Goal: Entertainment & Leisure: Consume media (video, audio)

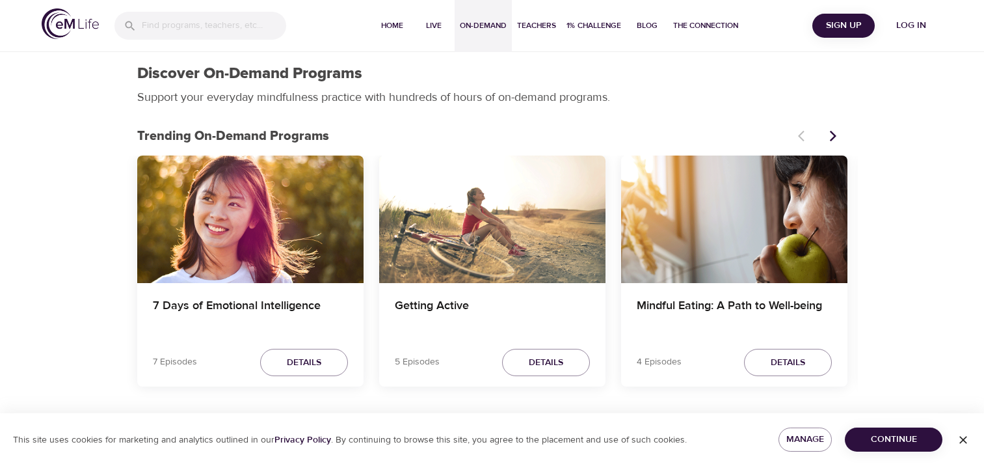
select select "recent"
click at [892, 29] on span "Log in" at bounding box center [911, 26] width 52 height 16
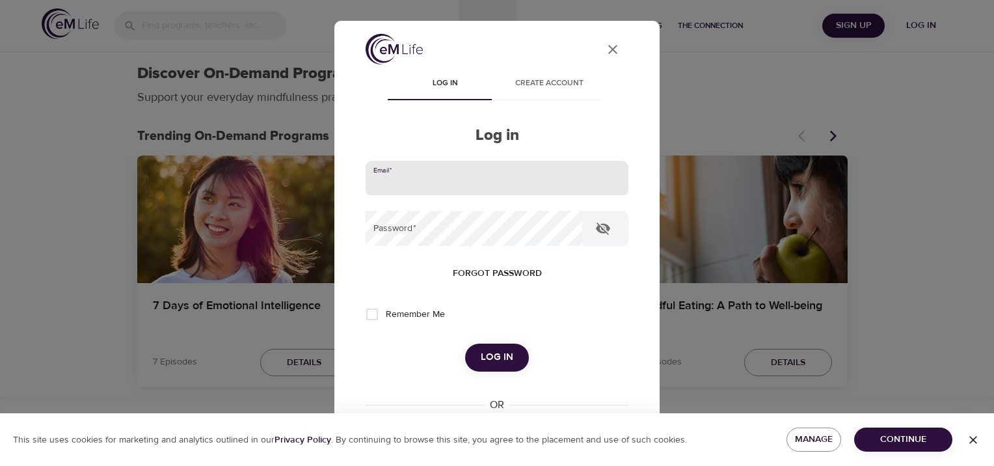
click at [553, 171] on input "email" at bounding box center [496, 178] width 263 height 35
click at [465, 343] on button "Log in" at bounding box center [497, 356] width 64 height 27
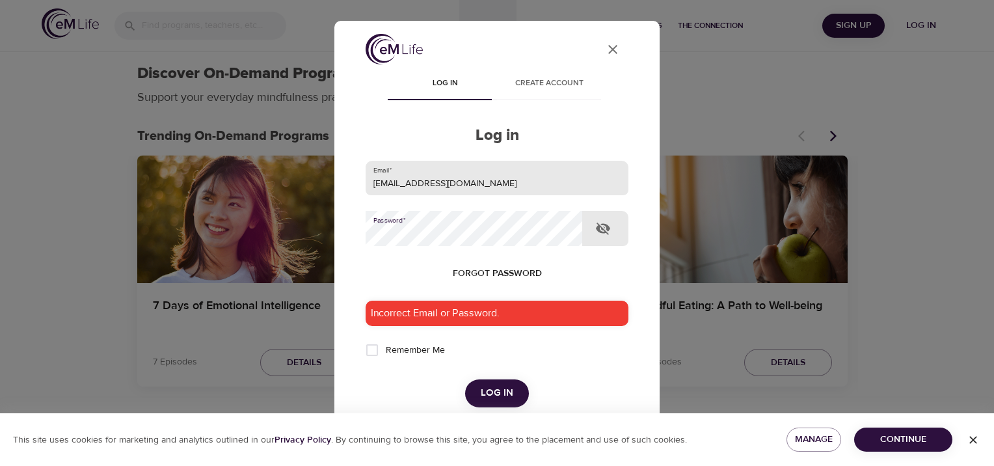
click at [465, 379] on button "Log in" at bounding box center [497, 392] width 64 height 27
click at [566, 190] on input "[EMAIL_ADDRESS][DOMAIN_NAME]" at bounding box center [496, 178] width 263 height 35
drag, startPoint x: 566, startPoint y: 190, endPoint x: 296, endPoint y: 202, distance: 270.1
click at [271, 178] on div "User Profile Log in Create account Log in Email   * [EMAIL_ADDRESS][DOMAIN_NAME…" at bounding box center [497, 233] width 994 height 466
type input "[EMAIL_ADDRESS][DOMAIN_NAME]"
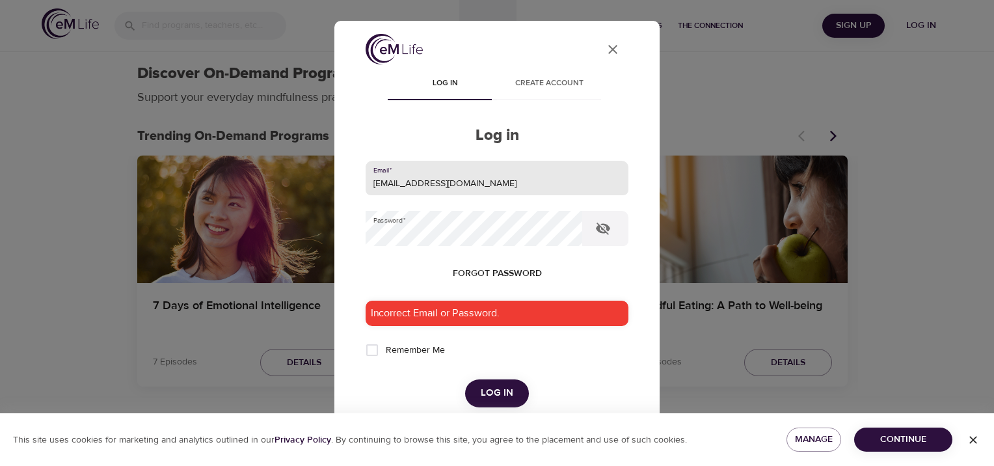
click at [494, 375] on form "Email   * [EMAIL_ADDRESS][DOMAIN_NAME] Password   * Forgot password Incorrect E…" at bounding box center [496, 284] width 263 height 246
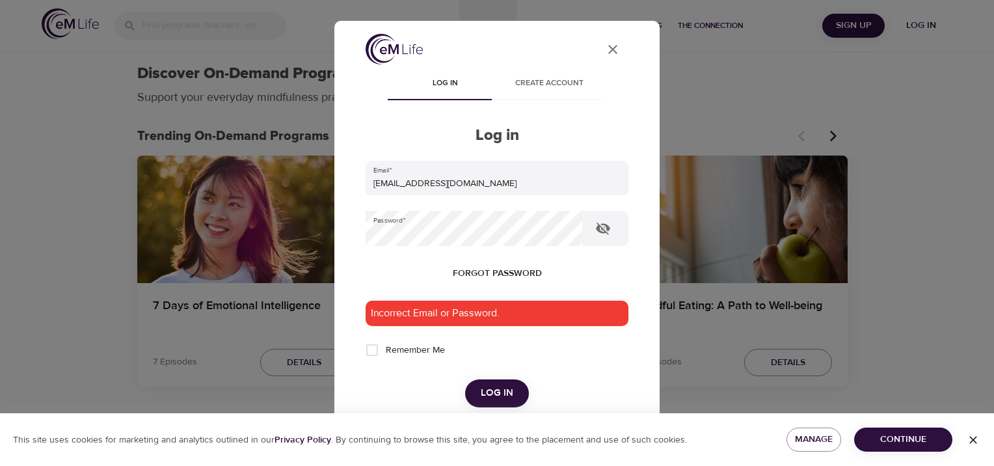
click at [494, 388] on span "Log in" at bounding box center [497, 392] width 33 height 17
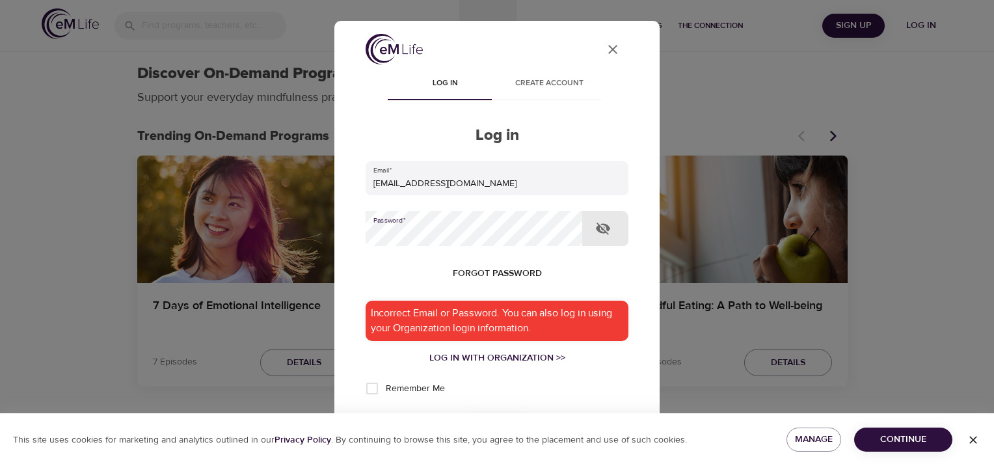
click at [465, 418] on button "Log in" at bounding box center [497, 431] width 64 height 27
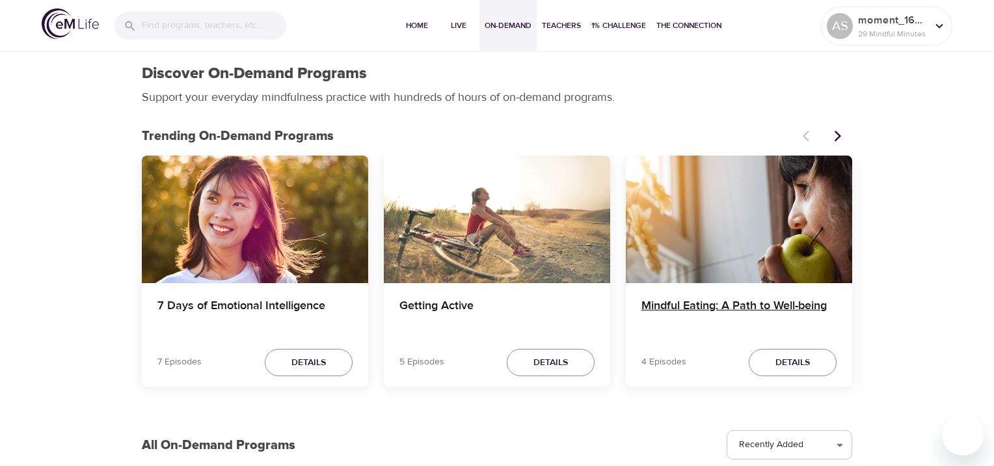
select select "recommended"
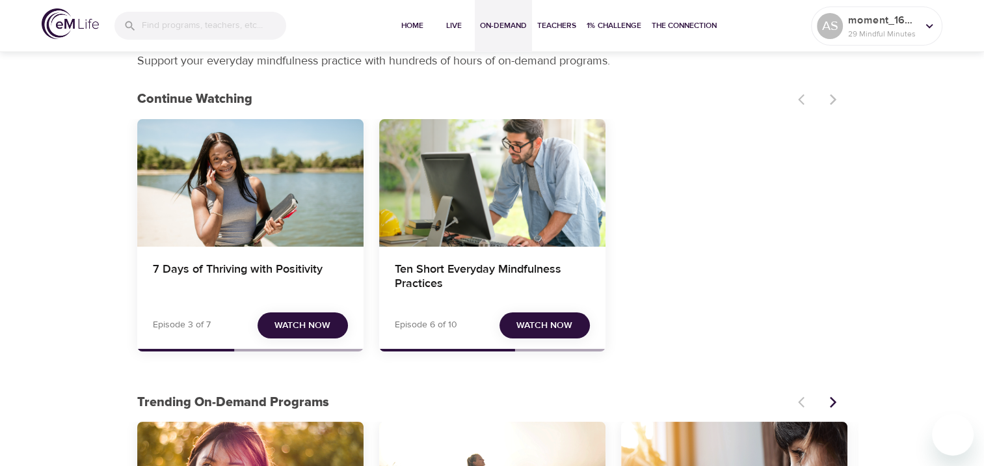
scroll to position [65, 0]
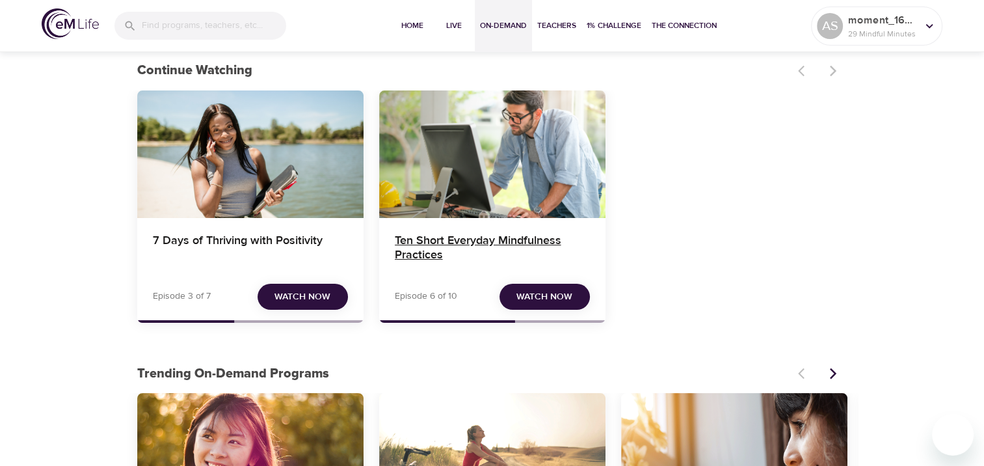
click at [548, 236] on h4 "Ten Short Everyday Mindfulness Practices" at bounding box center [492, 248] width 195 height 31
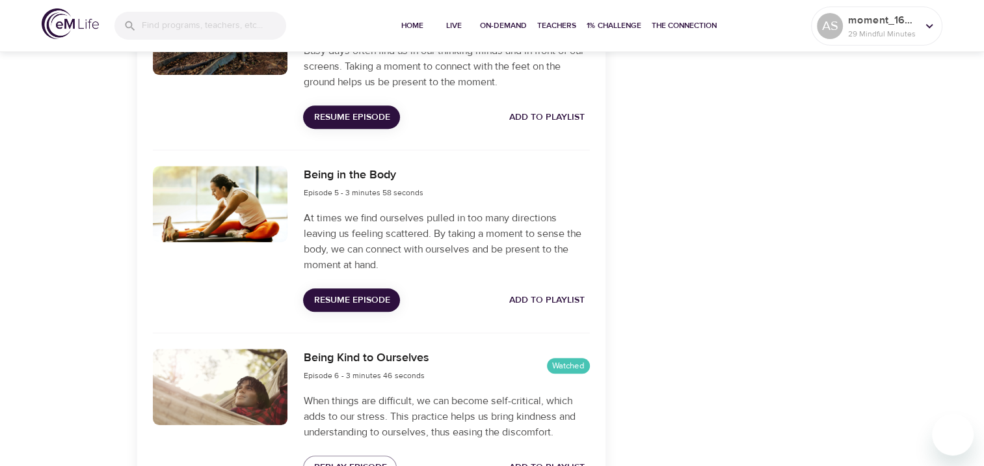
scroll to position [1018, 0]
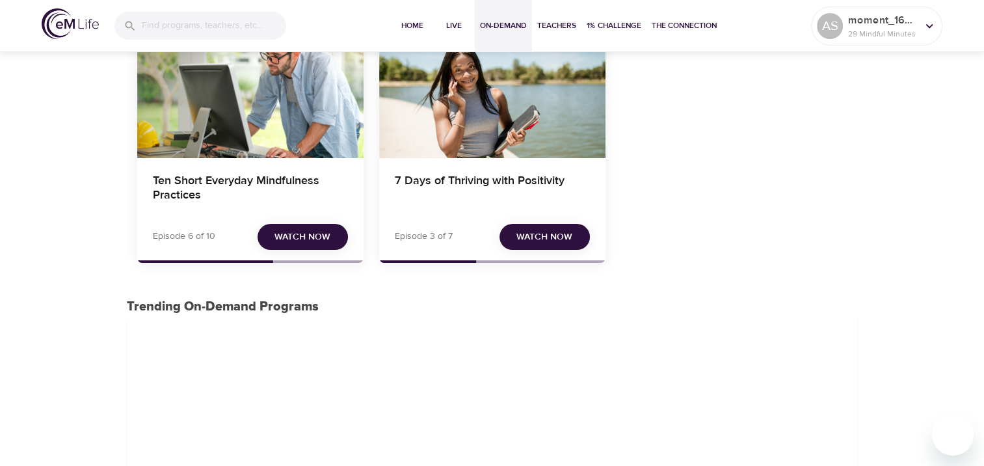
scroll to position [65, 0]
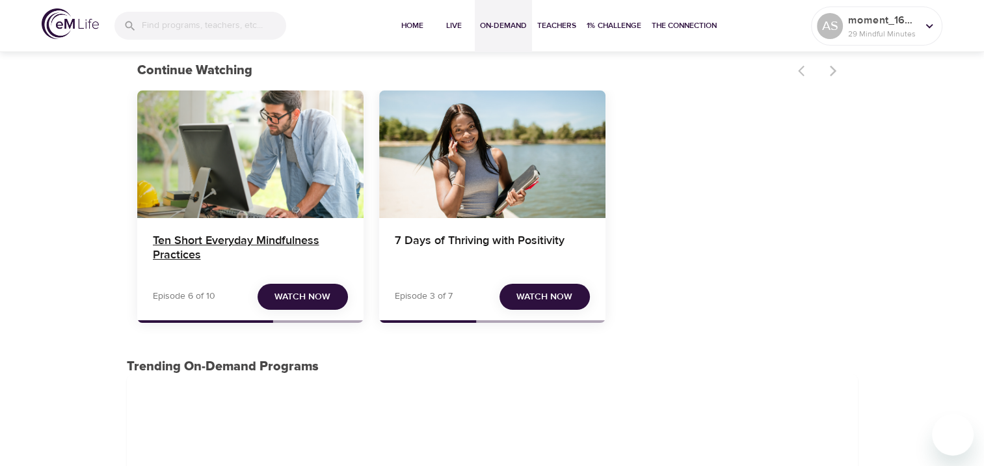
click at [211, 248] on h4 "Ten Short Everyday Mindfulness Practices" at bounding box center [250, 248] width 195 height 31
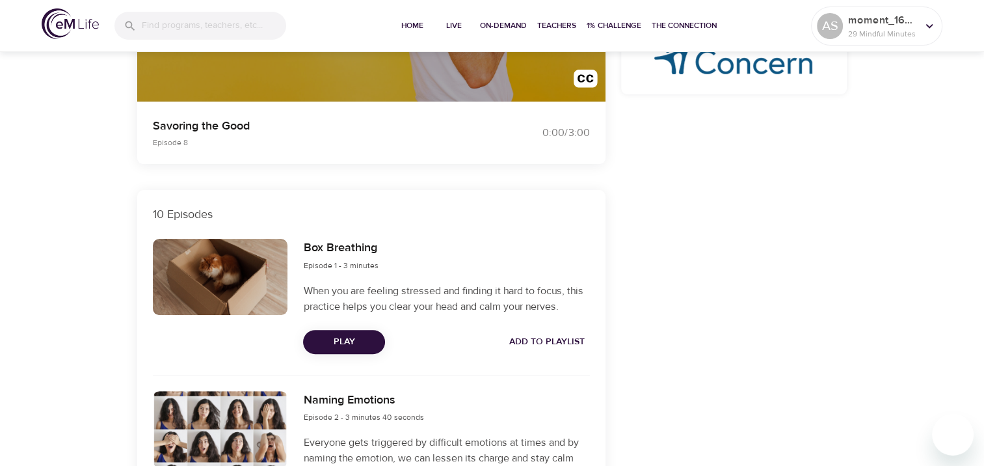
scroll to position [325, 0]
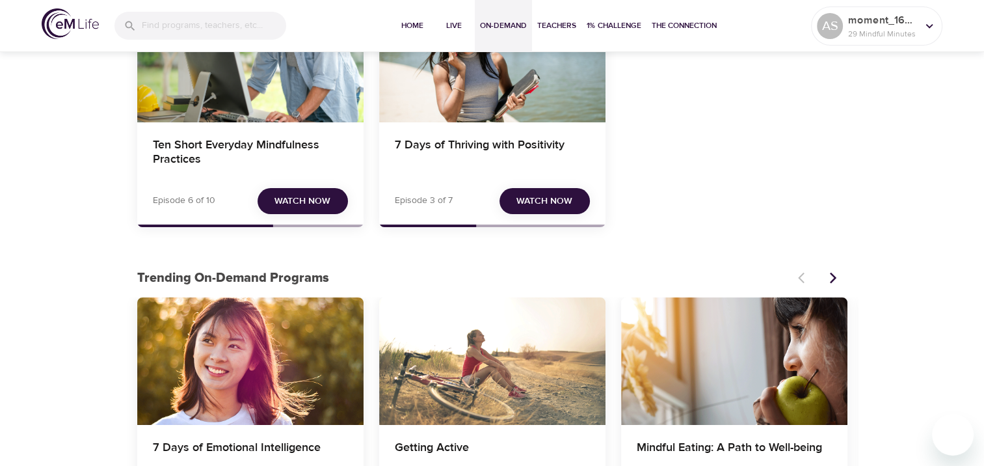
scroll to position [65, 0]
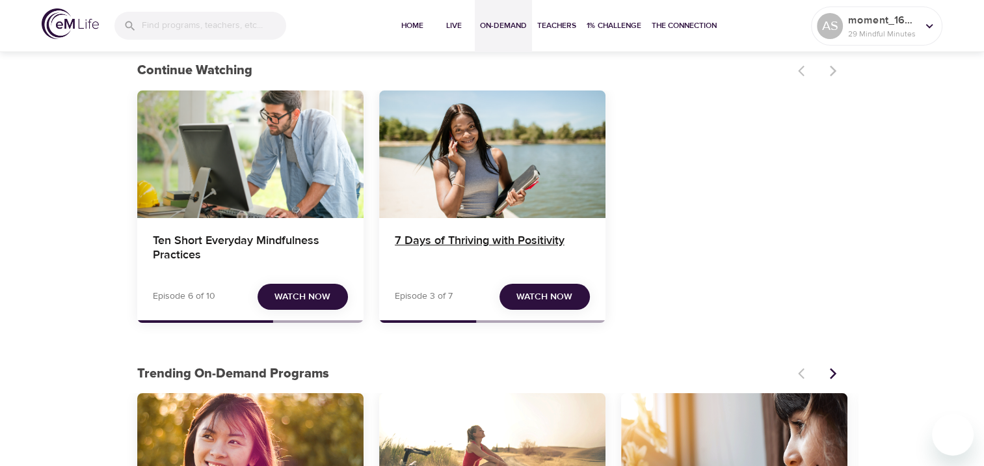
click at [473, 243] on h4 "7 Days of Thriving with Positivity" at bounding box center [492, 248] width 195 height 31
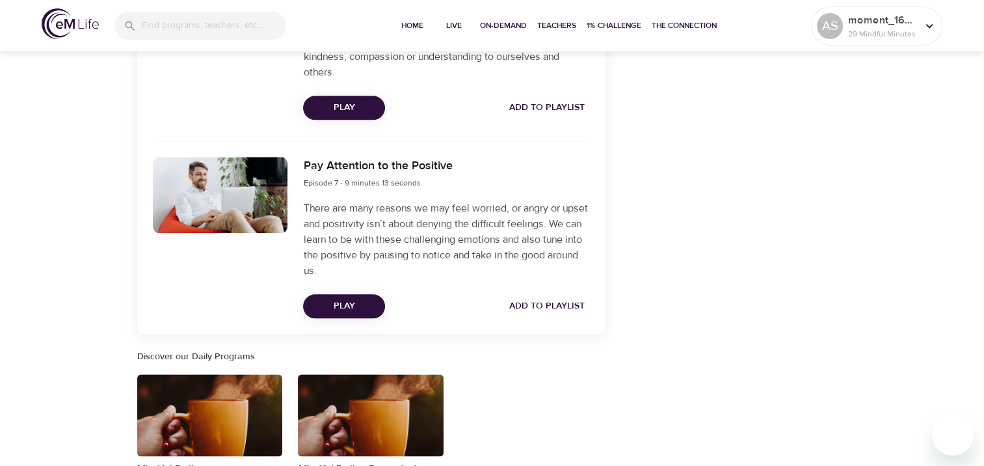
scroll to position [1626, 0]
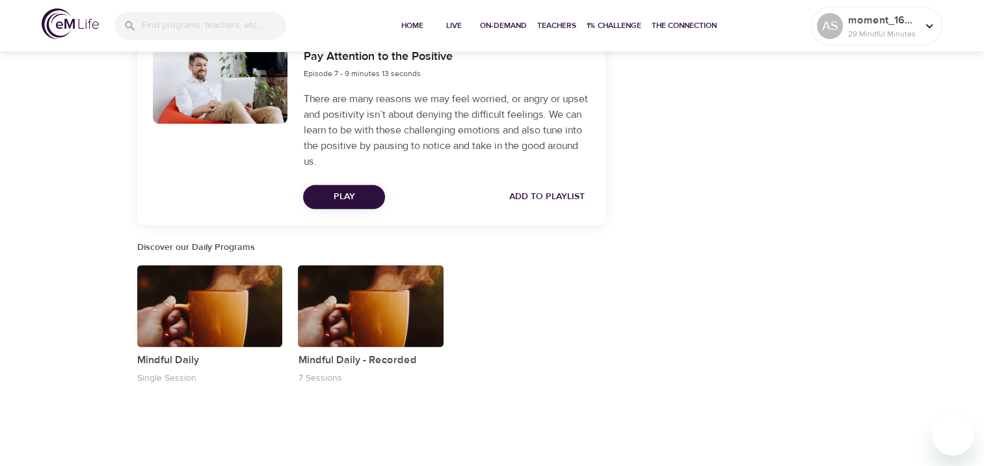
click at [368, 352] on p "Mindful Daily - Recorded" at bounding box center [371, 360] width 146 height 16
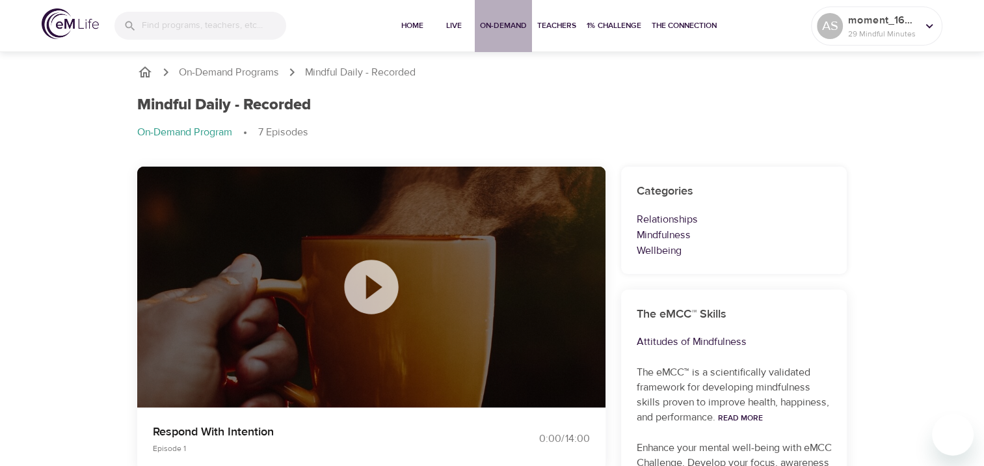
click at [494, 16] on button "On-Demand" at bounding box center [503, 26] width 57 height 52
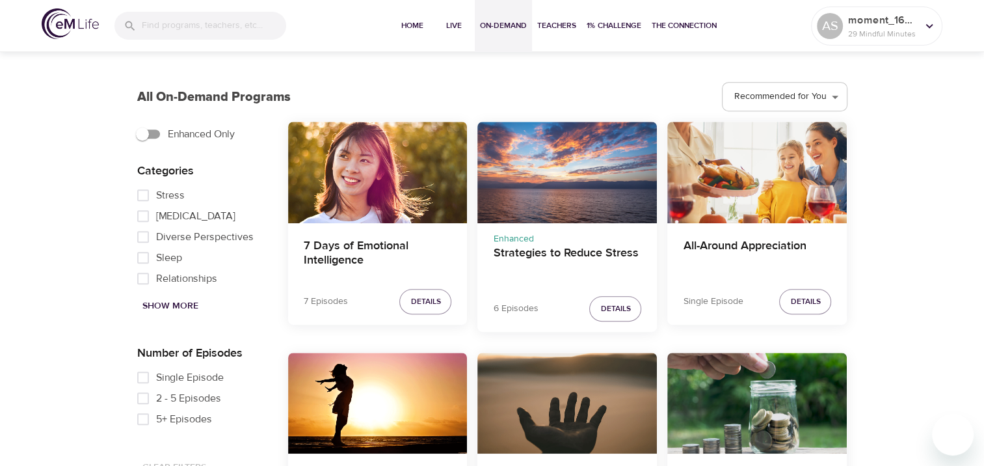
scroll to position [715, 0]
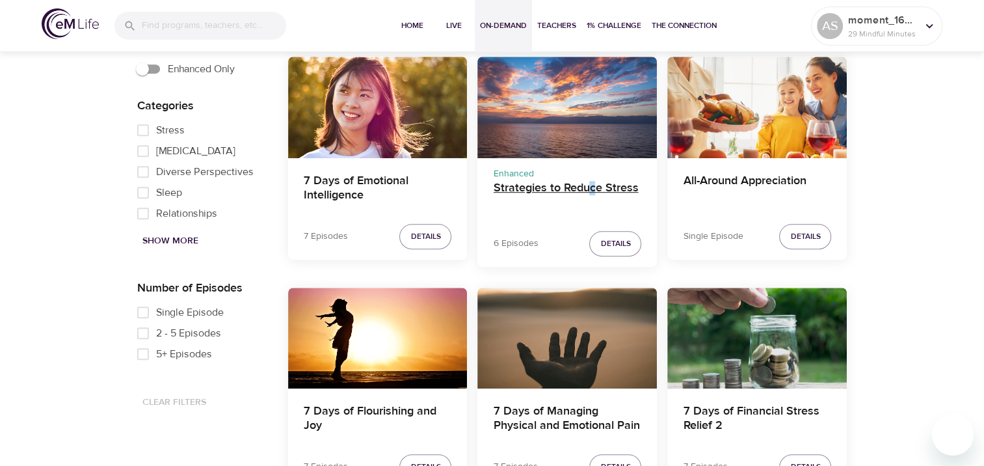
drag, startPoint x: 605, startPoint y: 186, endPoint x: 592, endPoint y: 194, distance: 16.1
click at [593, 194] on h4 "Strategies to Reduce Stress" at bounding box center [567, 196] width 148 height 31
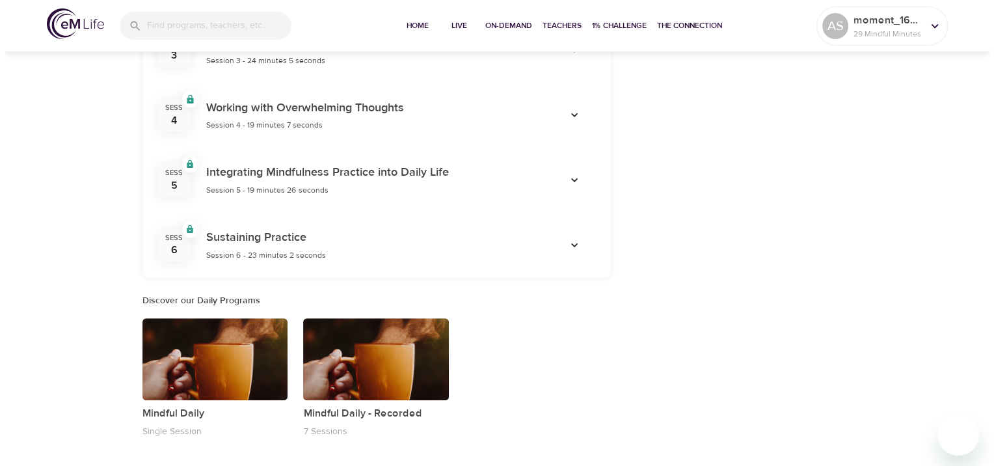
scroll to position [643, 0]
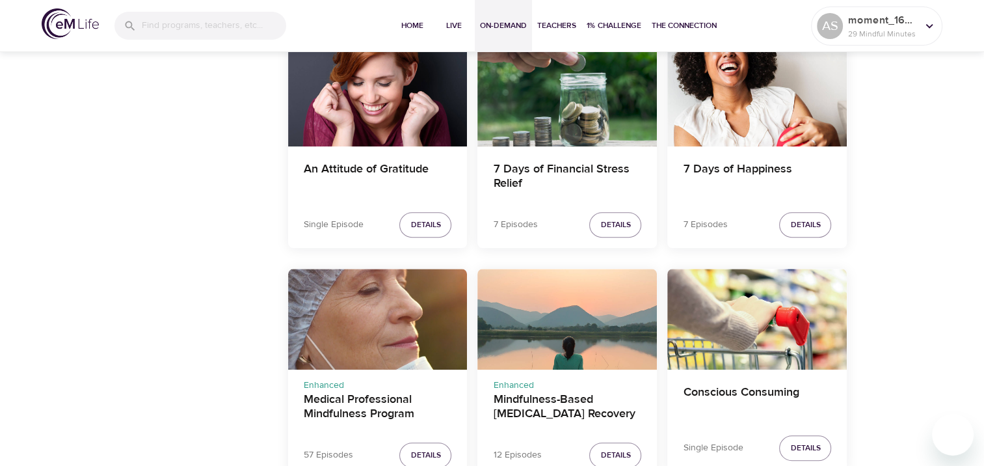
scroll to position [1186, 0]
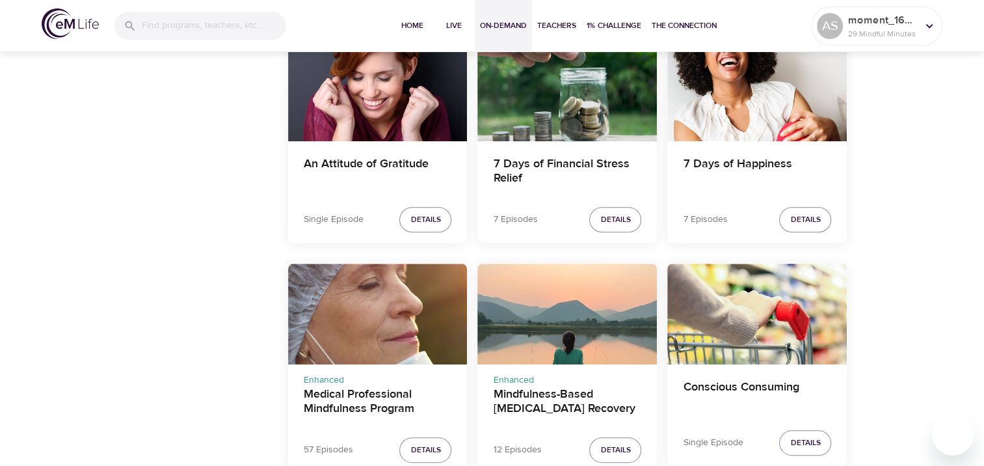
drag, startPoint x: 345, startPoint y: 169, endPoint x: 213, endPoint y: 215, distance: 139.0
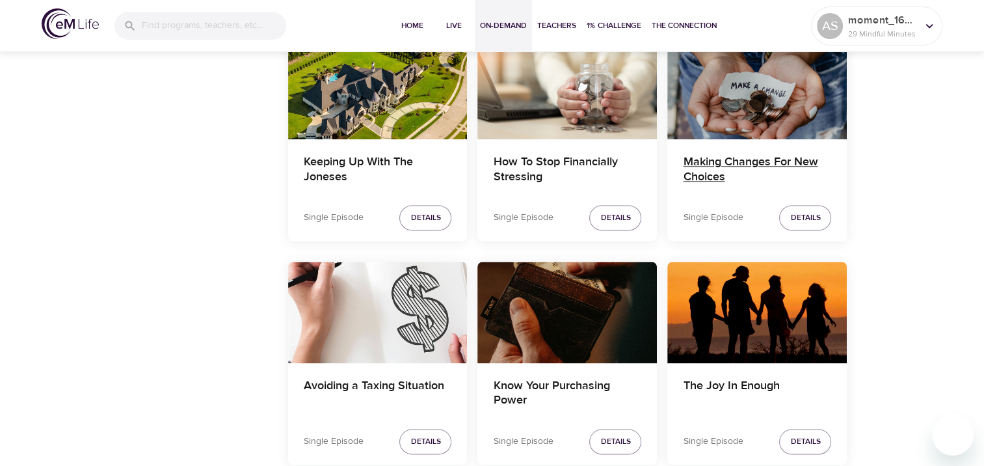
scroll to position [1706, 0]
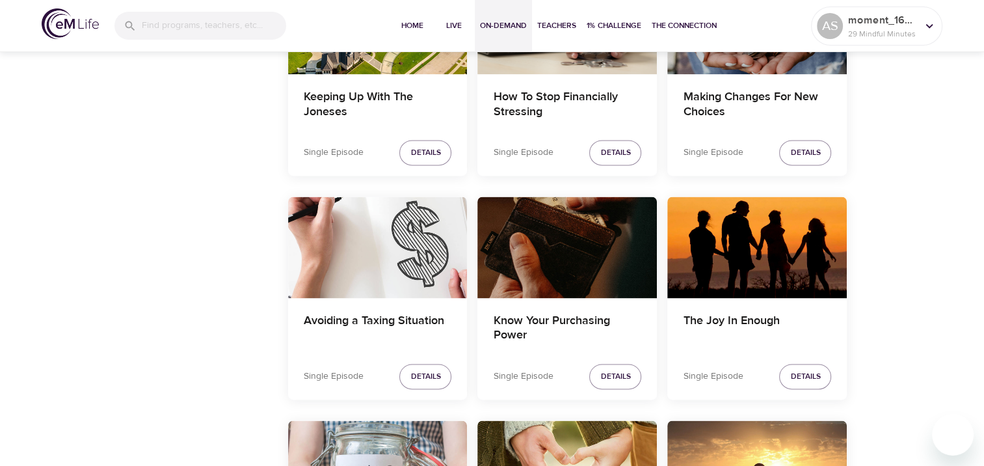
click at [728, 311] on div "The Joy In Enough" at bounding box center [756, 329] width 179 height 62
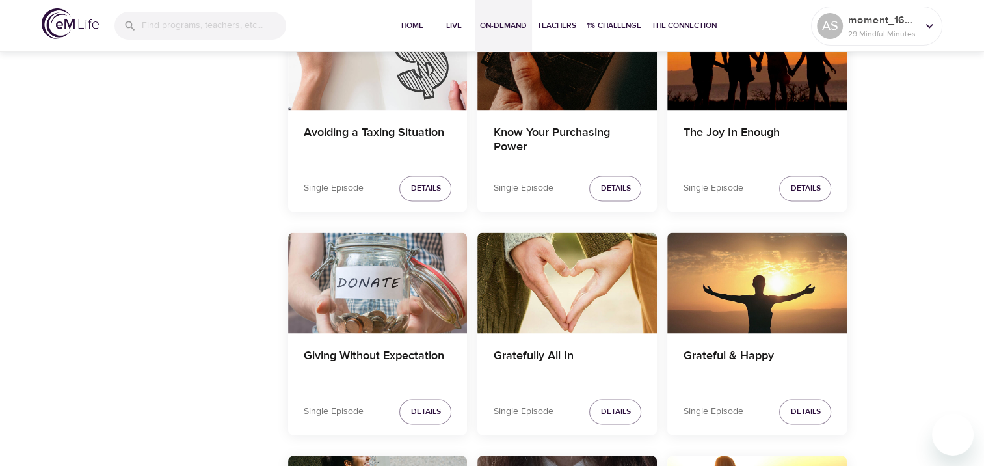
scroll to position [1901, 0]
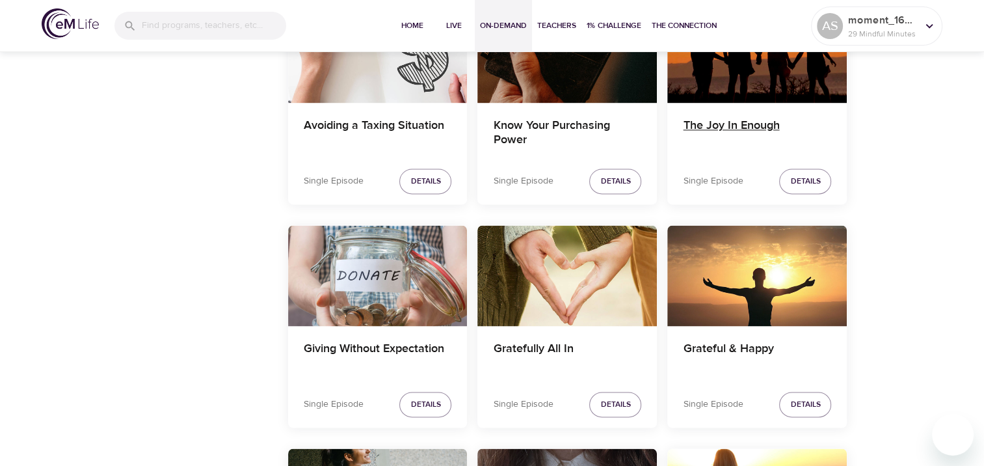
click at [715, 126] on h4 "The Joy In Enough" at bounding box center [757, 133] width 148 height 31
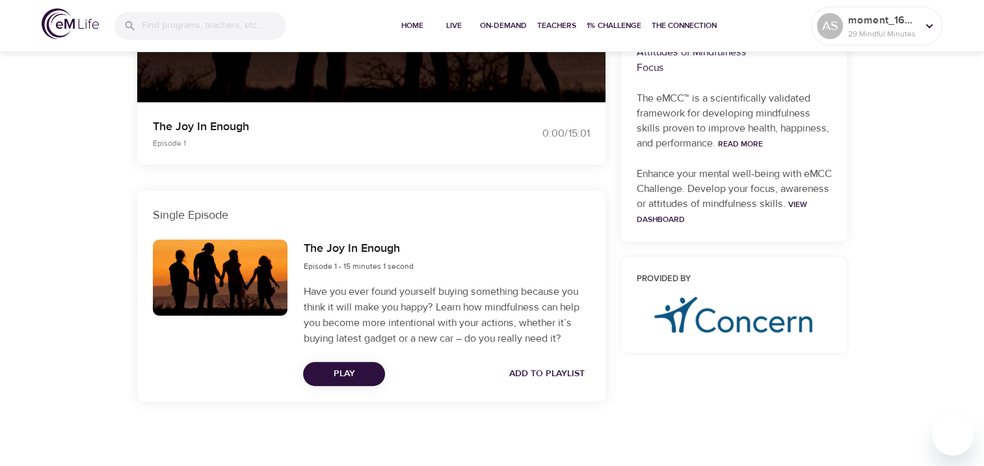
scroll to position [427, 0]
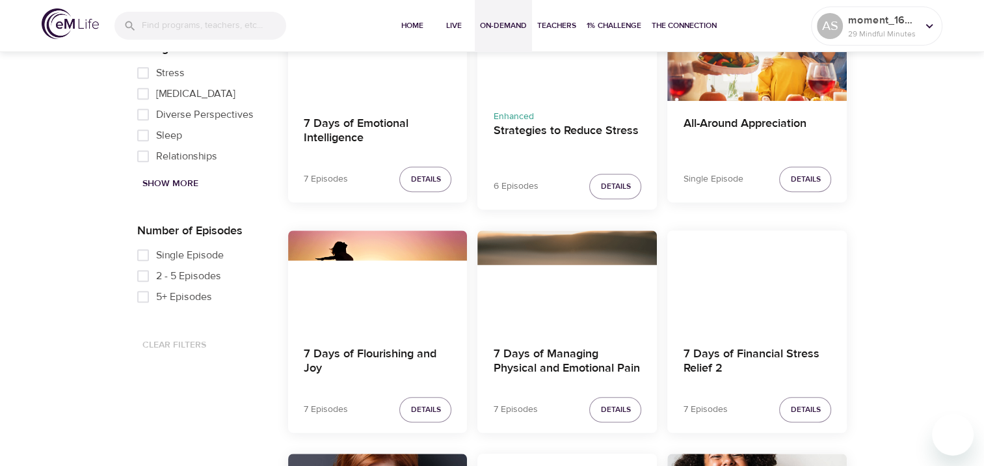
scroll to position [802, 0]
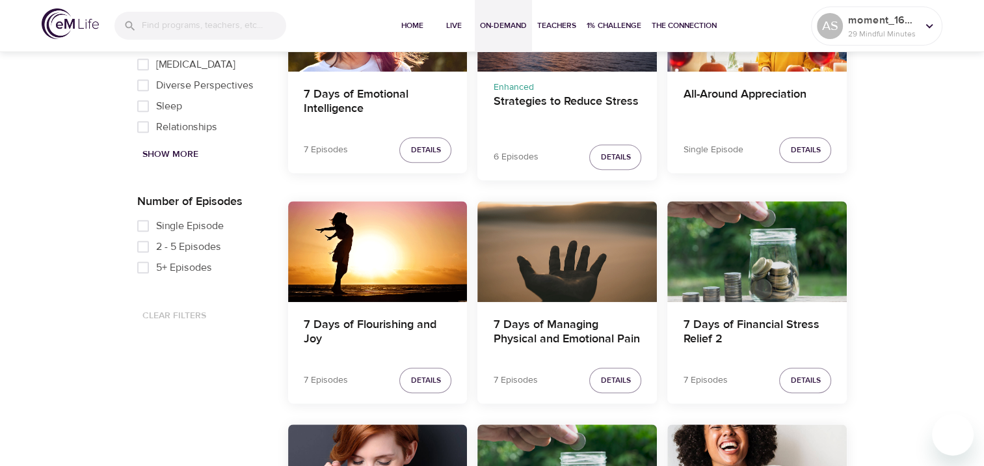
click at [146, 230] on input "Single Episode" at bounding box center [143, 225] width 26 height 21
checkbox input "true"
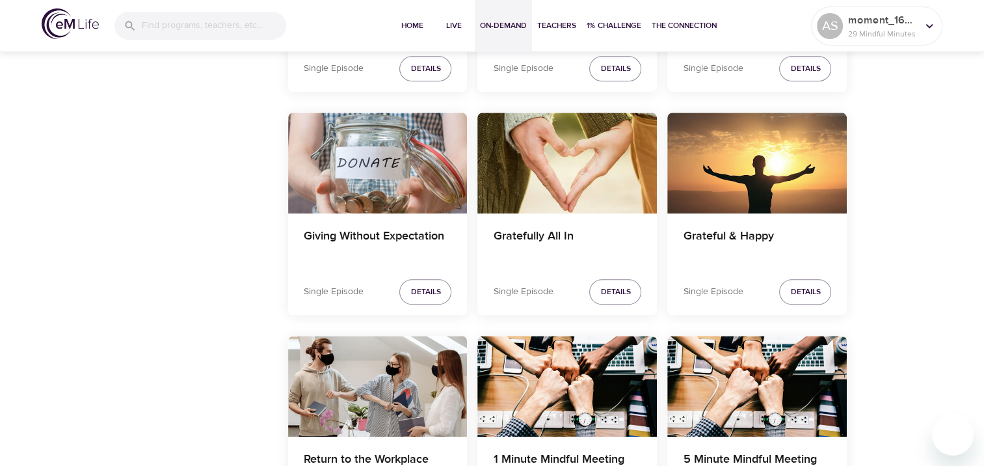
scroll to position [1387, 0]
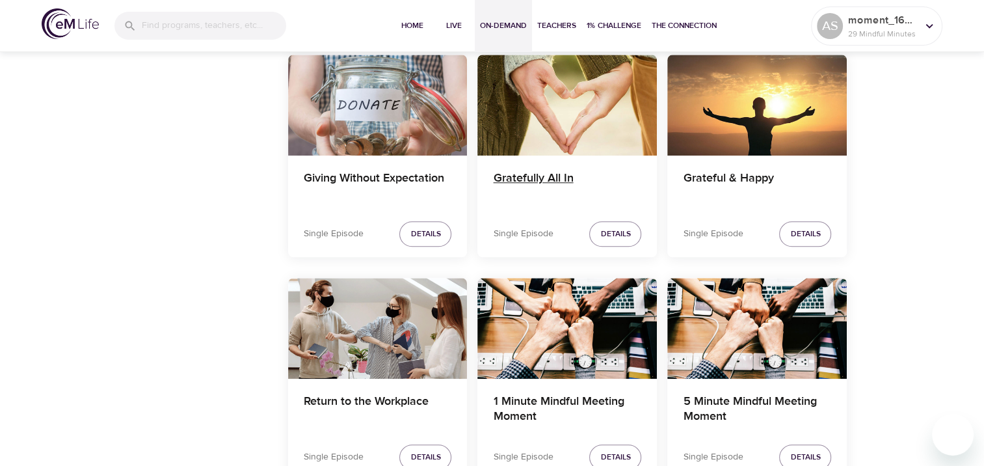
drag, startPoint x: 529, startPoint y: 184, endPoint x: 506, endPoint y: 179, distance: 23.2
click at [506, 179] on h4 "Gratefully All In" at bounding box center [567, 186] width 148 height 31
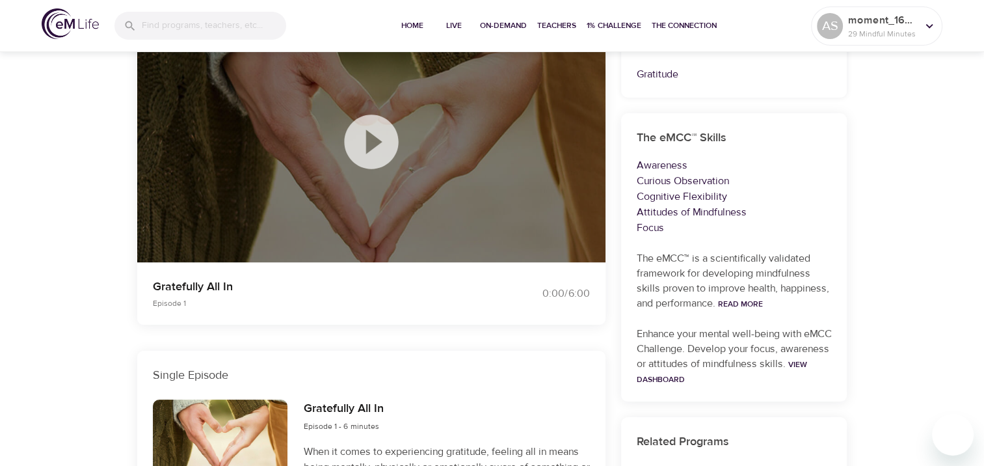
scroll to position [86, 0]
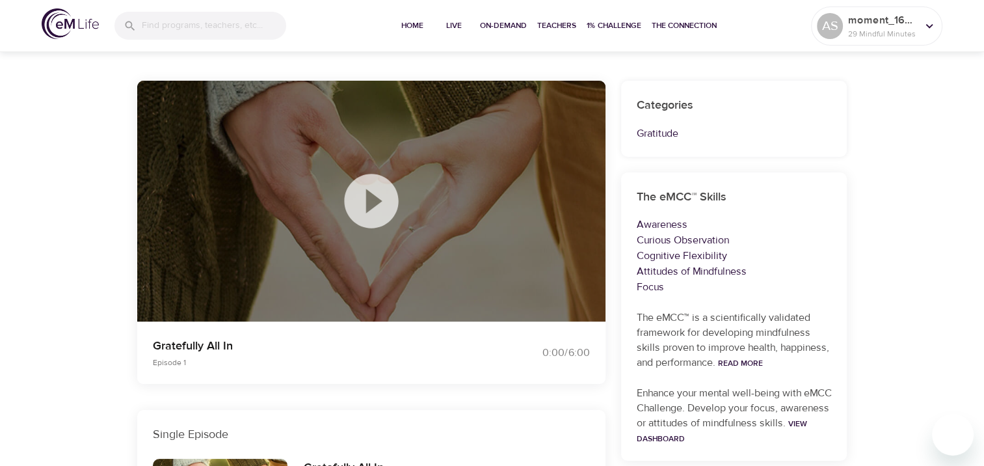
click at [371, 196] on icon at bounding box center [371, 200] width 65 height 65
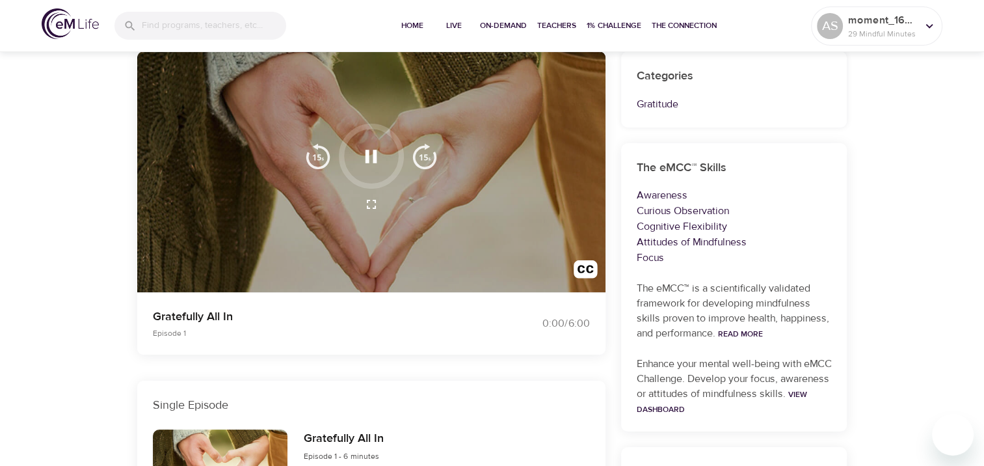
scroll to position [130, 0]
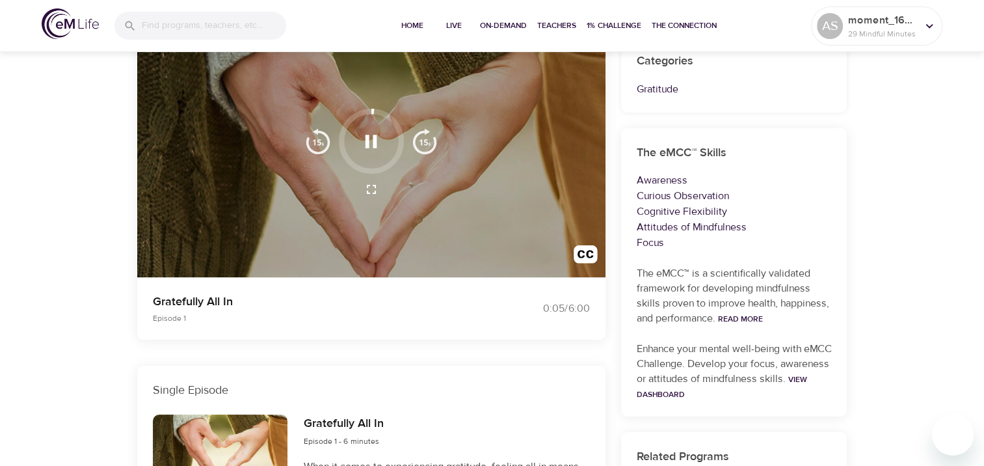
click at [587, 364] on div "Gratefully All In Episode 1 0:05 / 6:00 Single Episode Gratefully All In Episod…" at bounding box center [371, 359] width 484 height 661
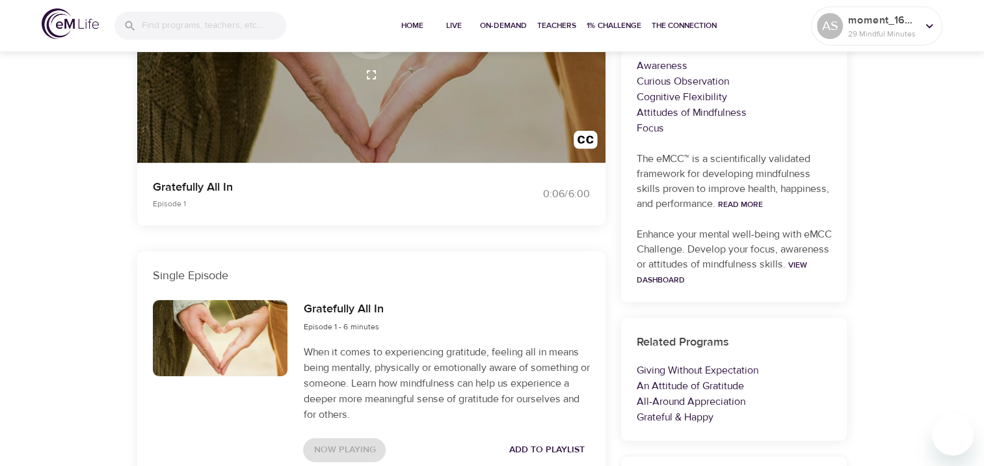
scroll to position [260, 0]
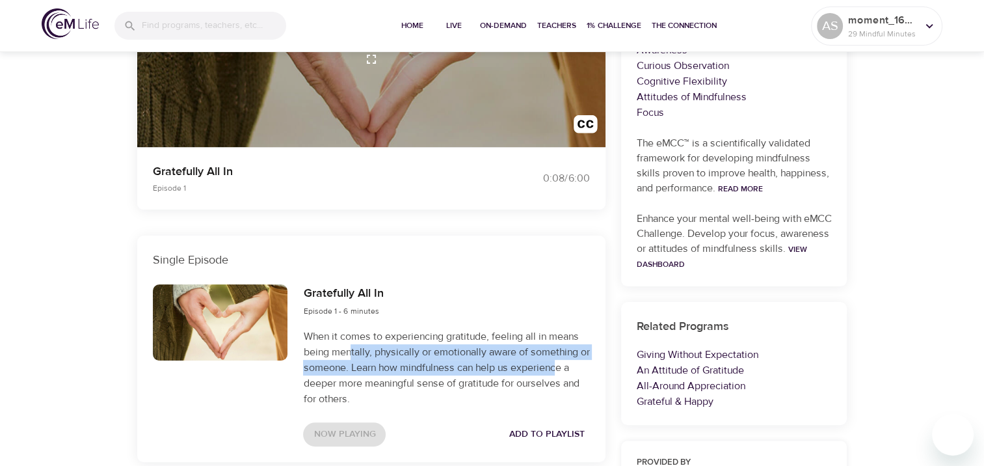
drag, startPoint x: 568, startPoint y: 369, endPoint x: 352, endPoint y: 345, distance: 217.9
click at [352, 345] on p "When it comes to experiencing gratitude, feeling all in means being mentally, p…" at bounding box center [446, 367] width 286 height 78
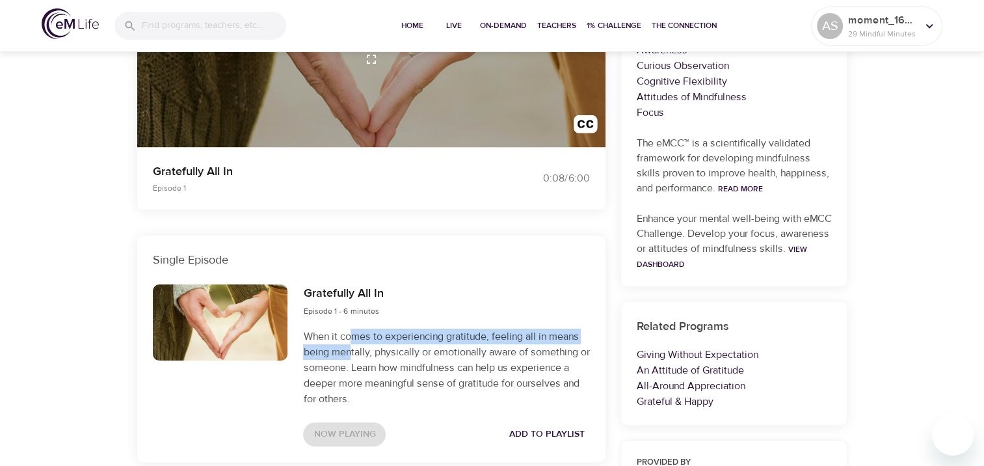
click at [353, 345] on p "When it comes to experiencing gratitude, feeling all in means being mentally, p…" at bounding box center [446, 367] width 286 height 78
drag, startPoint x: 353, startPoint y: 345, endPoint x: 343, endPoint y: 352, distance: 12.5
click at [343, 352] on p "When it comes to experiencing gratitude, feeling all in means being mentally, p…" at bounding box center [446, 367] width 286 height 78
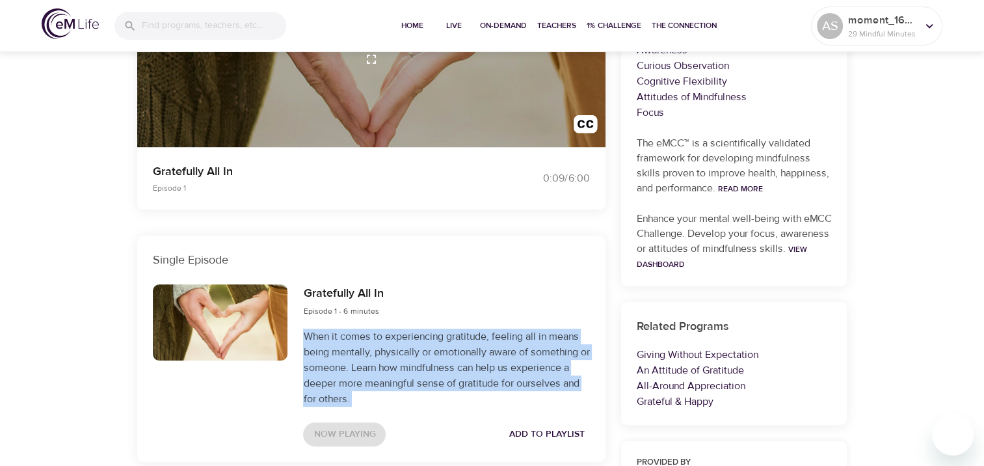
click at [343, 352] on p "When it comes to experiencing gratitude, feeling all in means being mentally, p…" at bounding box center [446, 367] width 286 height 78
drag, startPoint x: 343, startPoint y: 352, endPoint x: 390, endPoint y: 391, distance: 60.5
click at [390, 391] on p "When it comes to experiencing gratitude, feeling all in means being mentally, p…" at bounding box center [446, 367] width 286 height 78
click at [388, 402] on p "When it comes to experiencing gratitude, feeling all in means being mentally, p…" at bounding box center [446, 367] width 286 height 78
drag, startPoint x: 373, startPoint y: 402, endPoint x: 295, endPoint y: 339, distance: 100.3
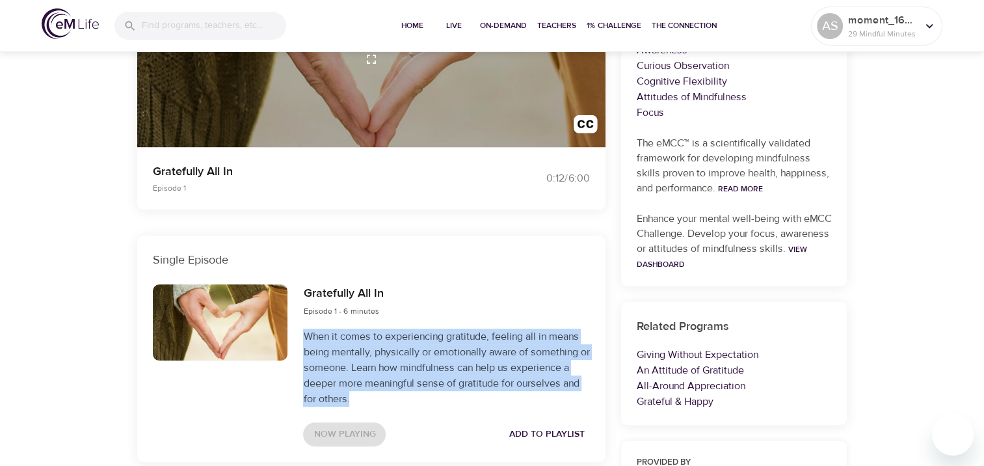
click at [295, 339] on div "Gratefully All In Episode 1 - 6 minutes When it comes to experiencing gratitude…" at bounding box center [446, 364] width 302 height 177
drag, startPoint x: 295, startPoint y: 339, endPoint x: 390, endPoint y: 375, distance: 101.7
click at [390, 375] on p "When it comes to experiencing gratitude, feeling all in means being mentally, p…" at bounding box center [446, 367] width 286 height 78
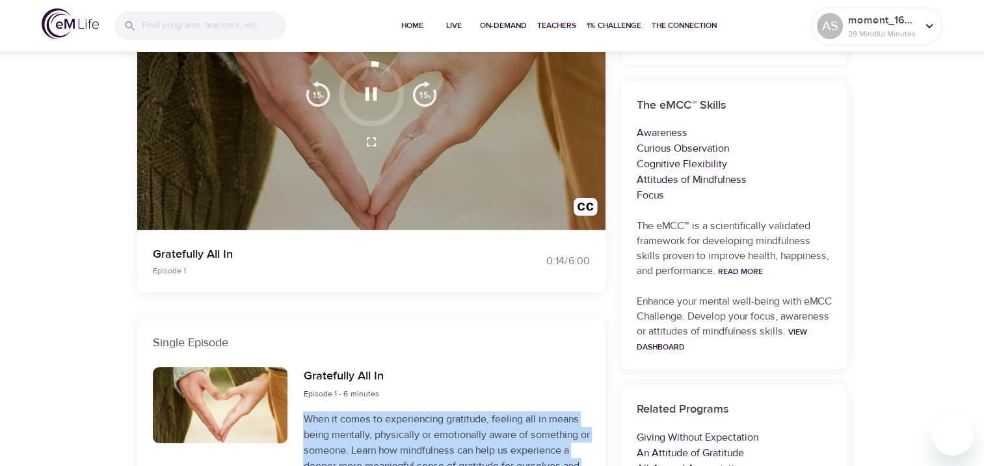
scroll to position [65, 0]
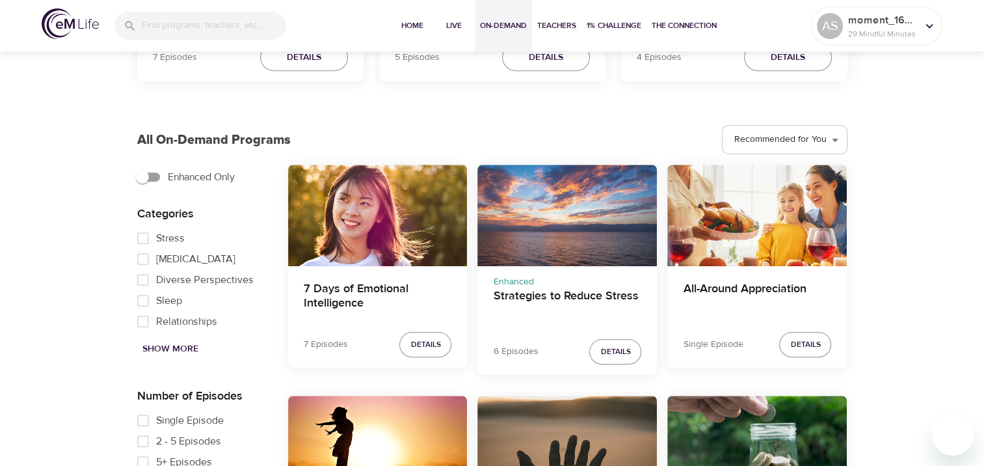
scroll to position [672, 0]
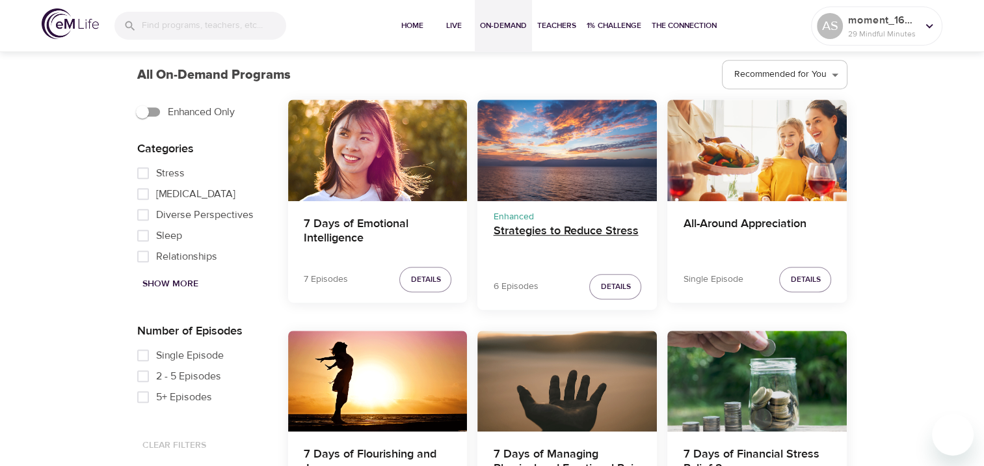
click at [626, 226] on h4 "Strategies to Reduce Stress" at bounding box center [567, 239] width 148 height 31
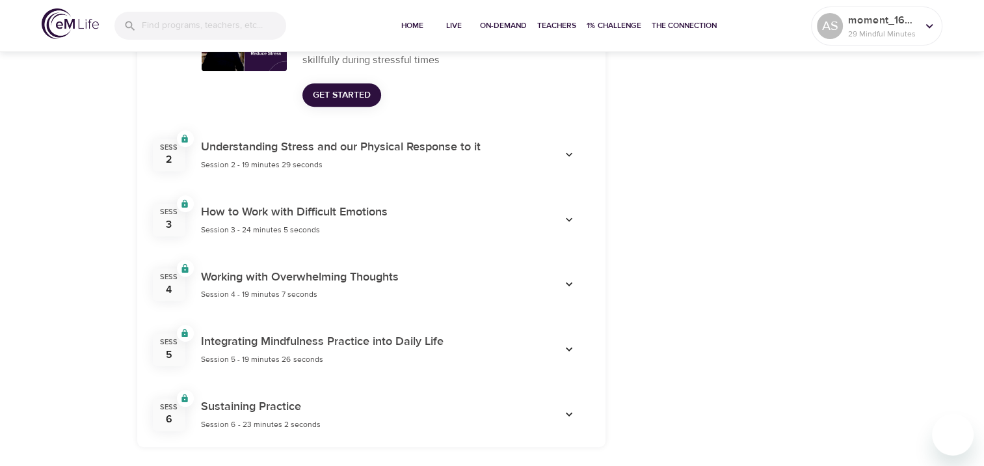
scroll to position [383, 0]
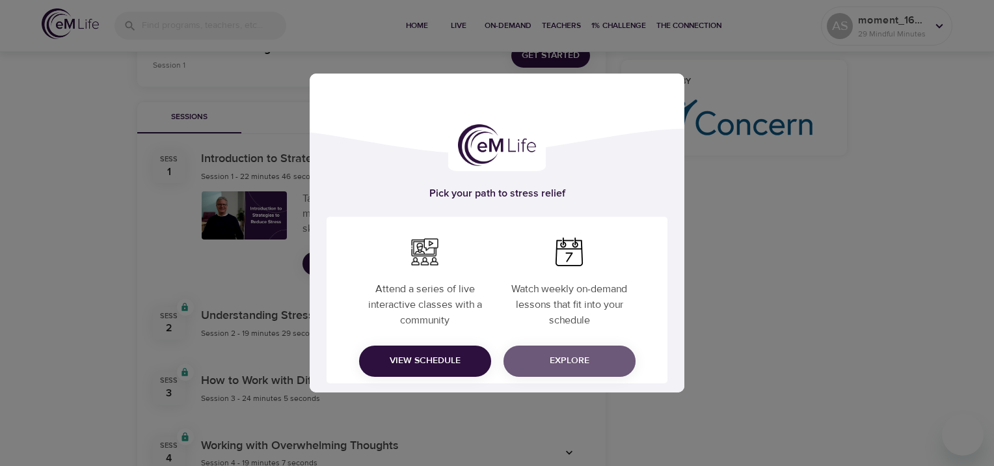
click at [531, 354] on span "Explore" at bounding box center [569, 360] width 111 height 16
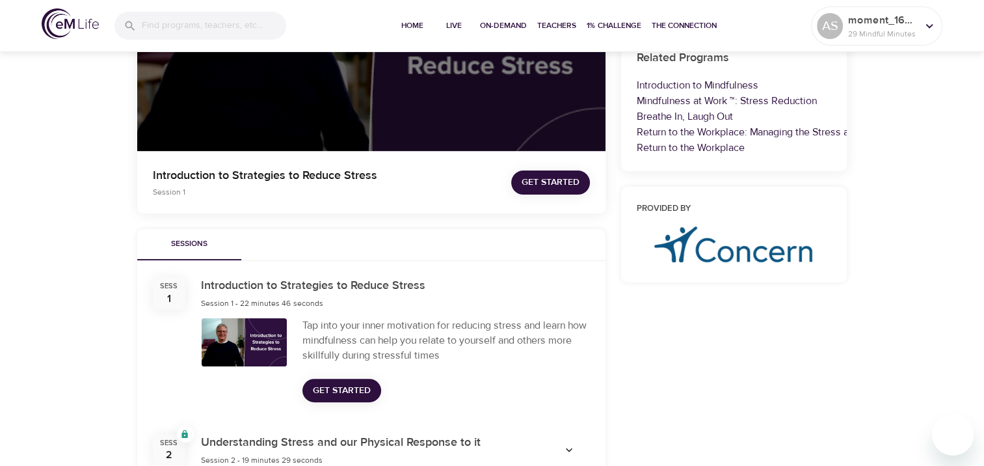
scroll to position [253, 0]
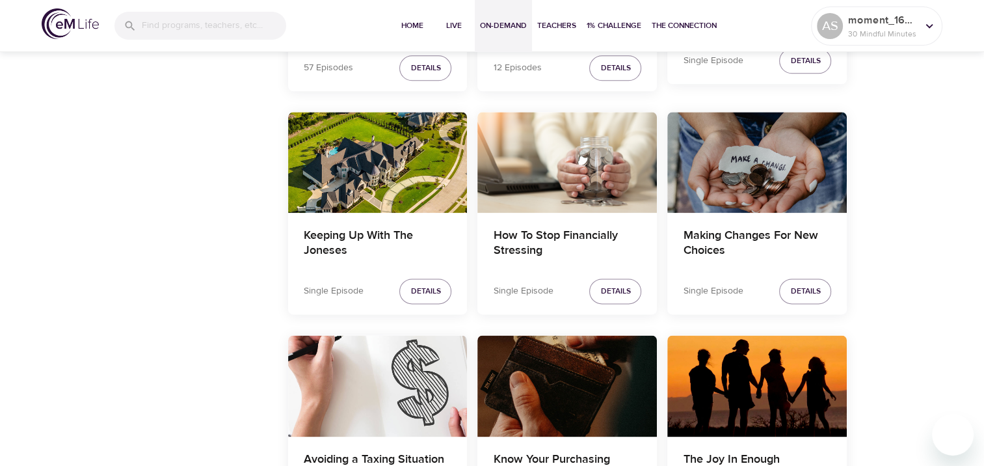
scroll to position [1589, 0]
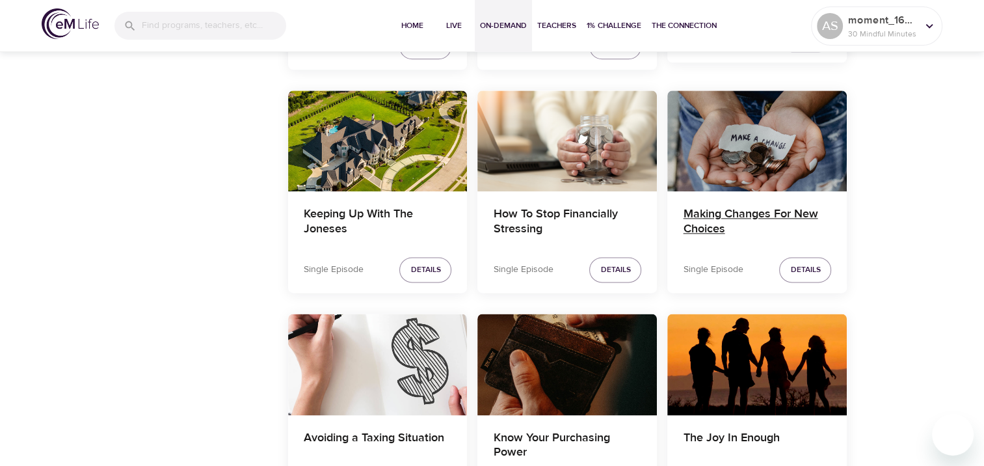
click at [721, 228] on h4 "Making Changes For New Choices" at bounding box center [757, 222] width 148 height 31
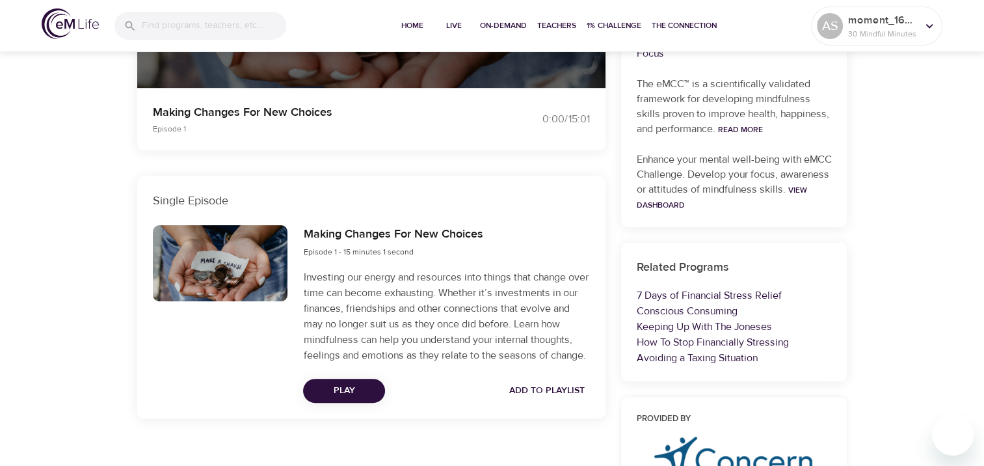
scroll to position [297, 0]
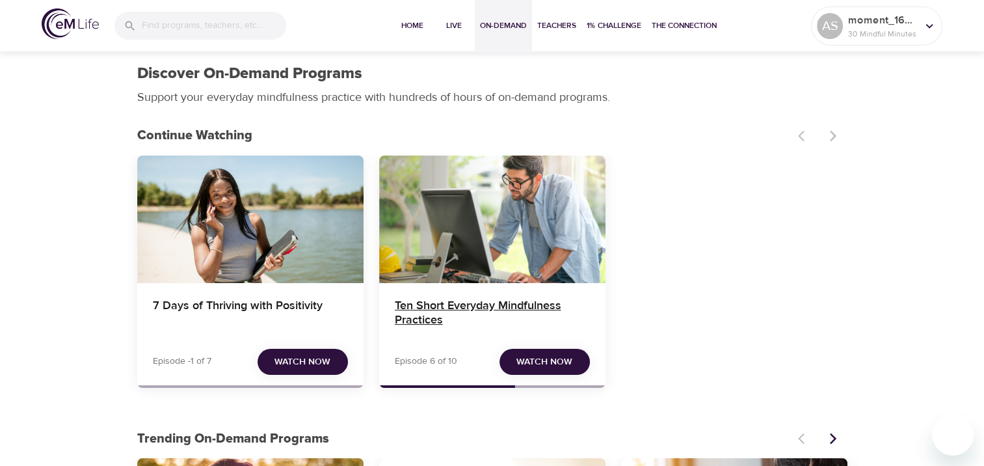
click at [512, 311] on h4 "Ten Short Everyday Mindfulness Practices" at bounding box center [492, 313] width 195 height 31
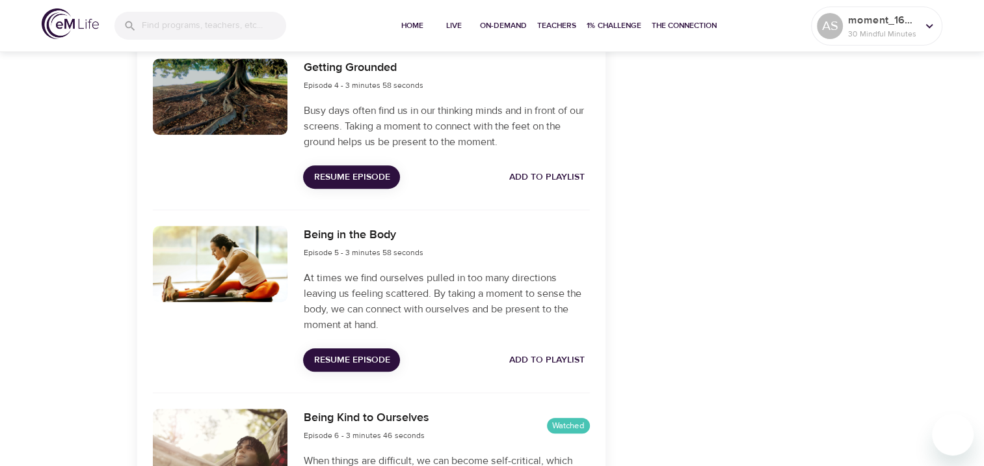
scroll to position [1041, 0]
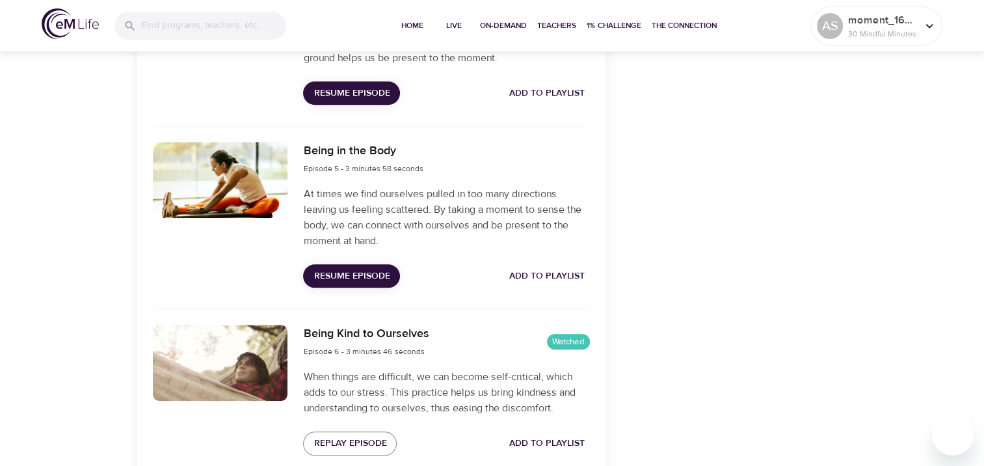
click at [248, 338] on div at bounding box center [220, 363] width 135 height 76
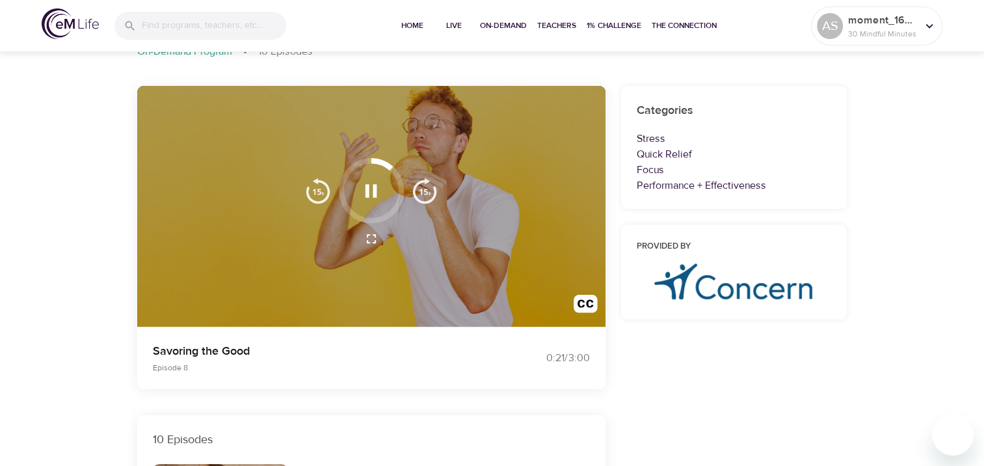
scroll to position [0, 0]
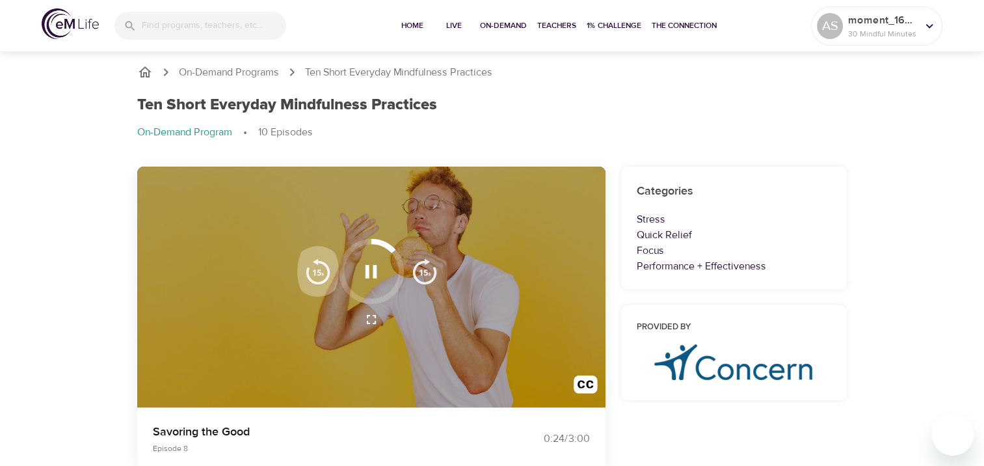
click at [321, 276] on img "button" at bounding box center [318, 271] width 26 height 26
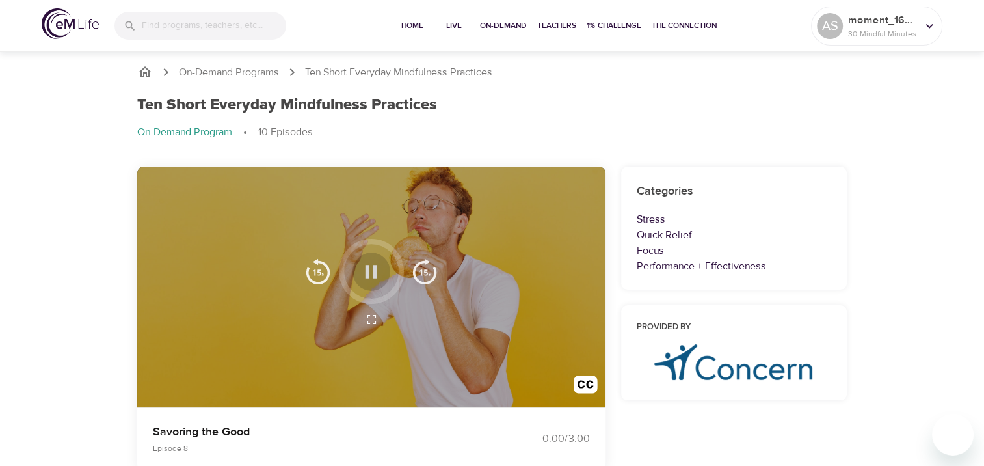
click at [371, 271] on icon "button" at bounding box center [371, 271] width 23 height 23
